Goal: Transaction & Acquisition: Purchase product/service

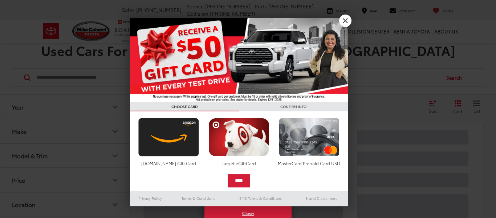
scroll to position [29, 0]
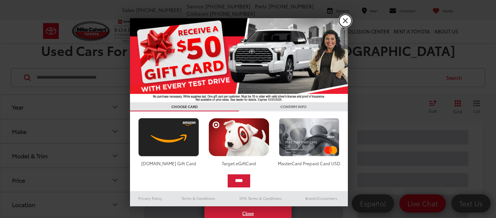
click at [343, 21] on link "X" at bounding box center [345, 21] width 12 height 12
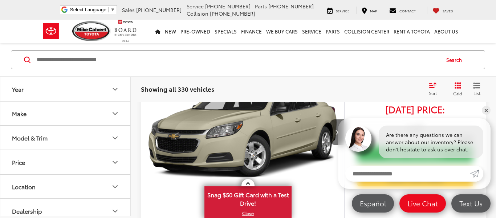
scroll to position [0, 0]
click at [485, 112] on link "✕" at bounding box center [486, 110] width 9 height 9
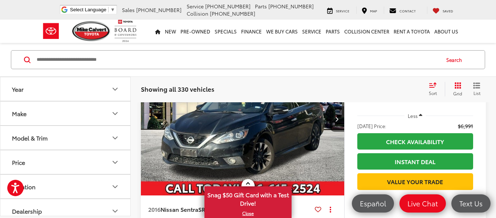
scroll to position [369, 0]
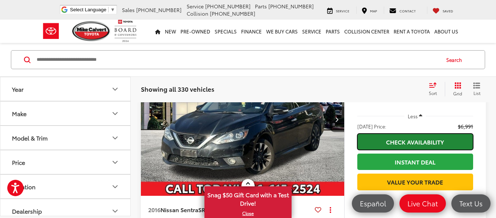
click at [381, 143] on link "Check Availability" at bounding box center [416, 141] width 116 height 16
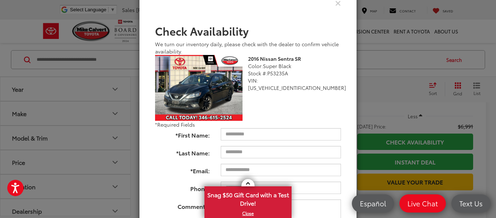
scroll to position [33, 0]
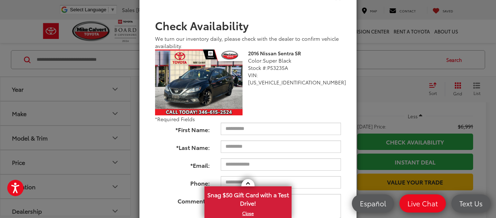
click at [379, 60] on div "Check Availability We turn our inventory daily, please check with the dealer to…" at bounding box center [248, 109] width 496 height 218
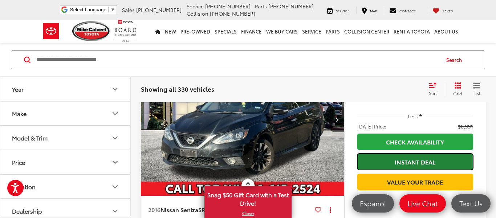
click at [402, 168] on link "Instant Deal" at bounding box center [416, 161] width 116 height 16
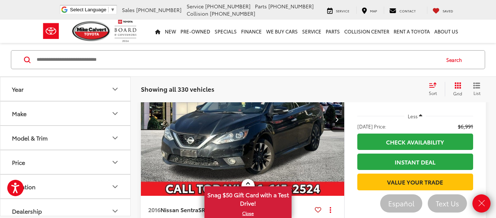
scroll to position [436, 0]
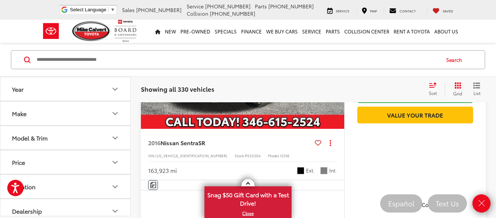
click at [237, 149] on div "2016 Nissan Sentra SR Copy Link Share Print View Details VIN: [US_VEHICLE_IDENT…" at bounding box center [243, 154] width 204 height 51
